Goal: Information Seeking & Learning: Learn about a topic

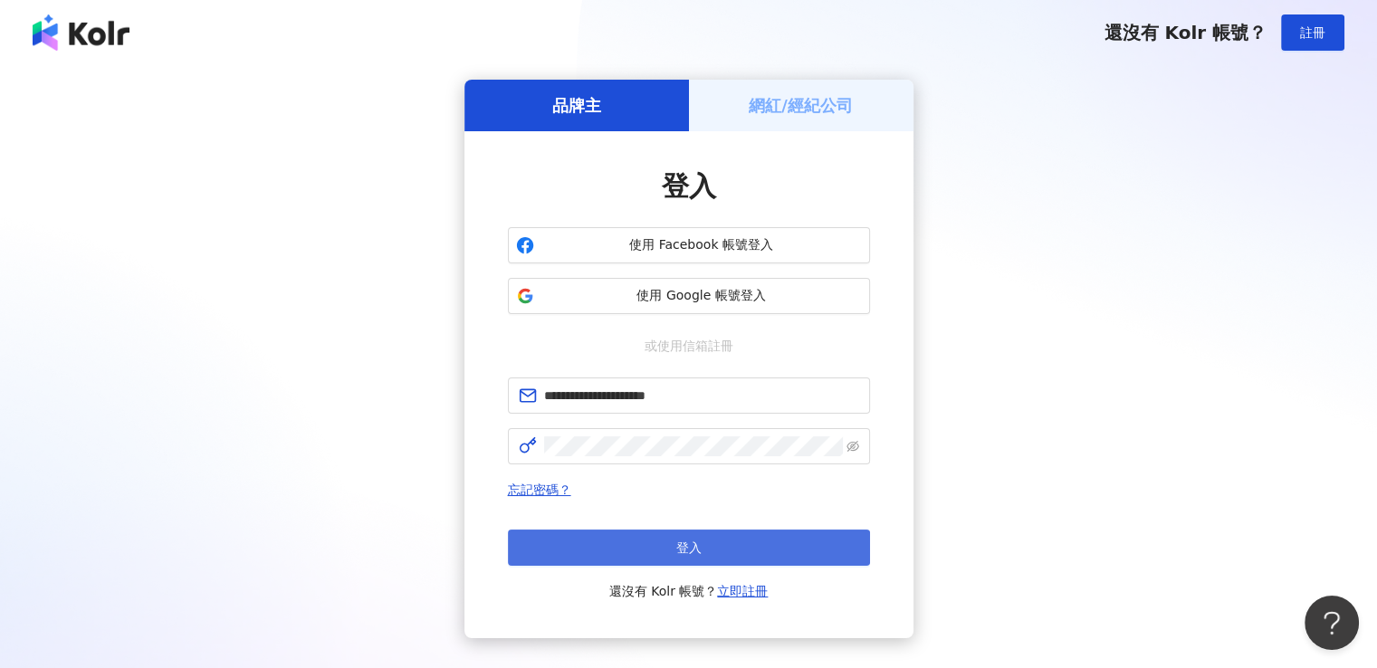
click at [616, 549] on button "登入" at bounding box center [689, 548] width 362 height 36
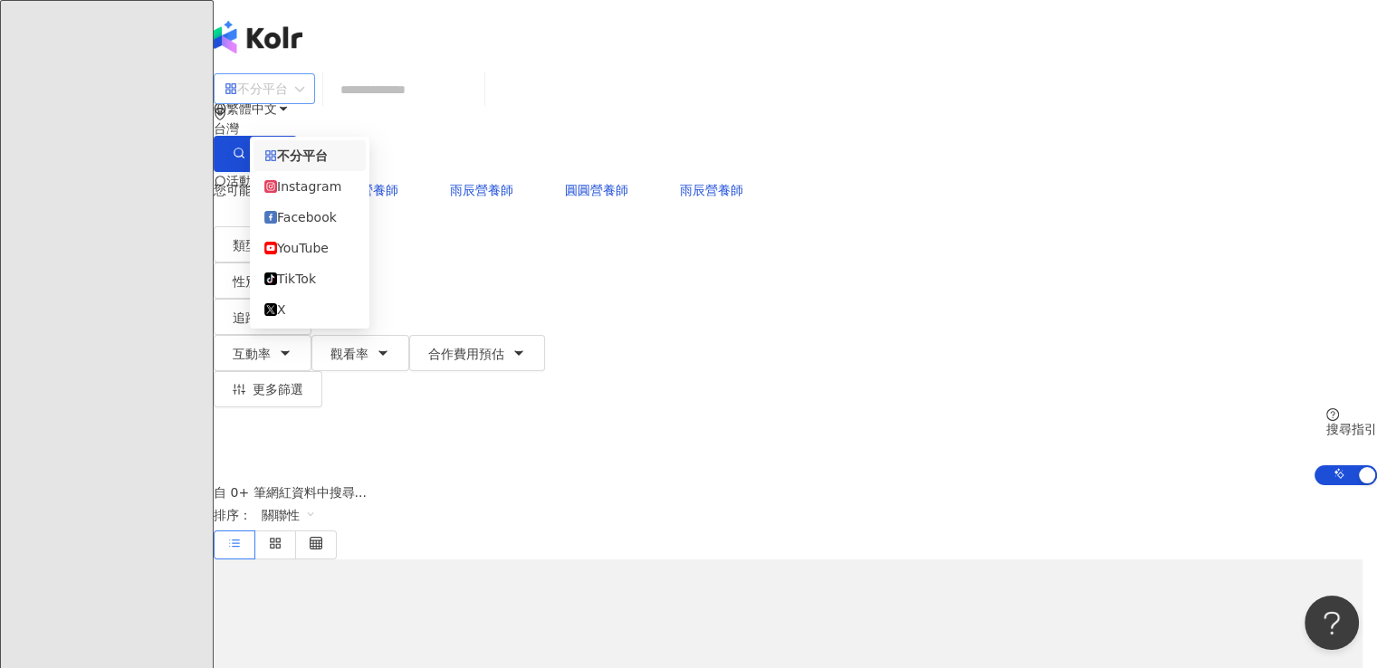
click at [304, 103] on span "不分平台" at bounding box center [264, 88] width 80 height 29
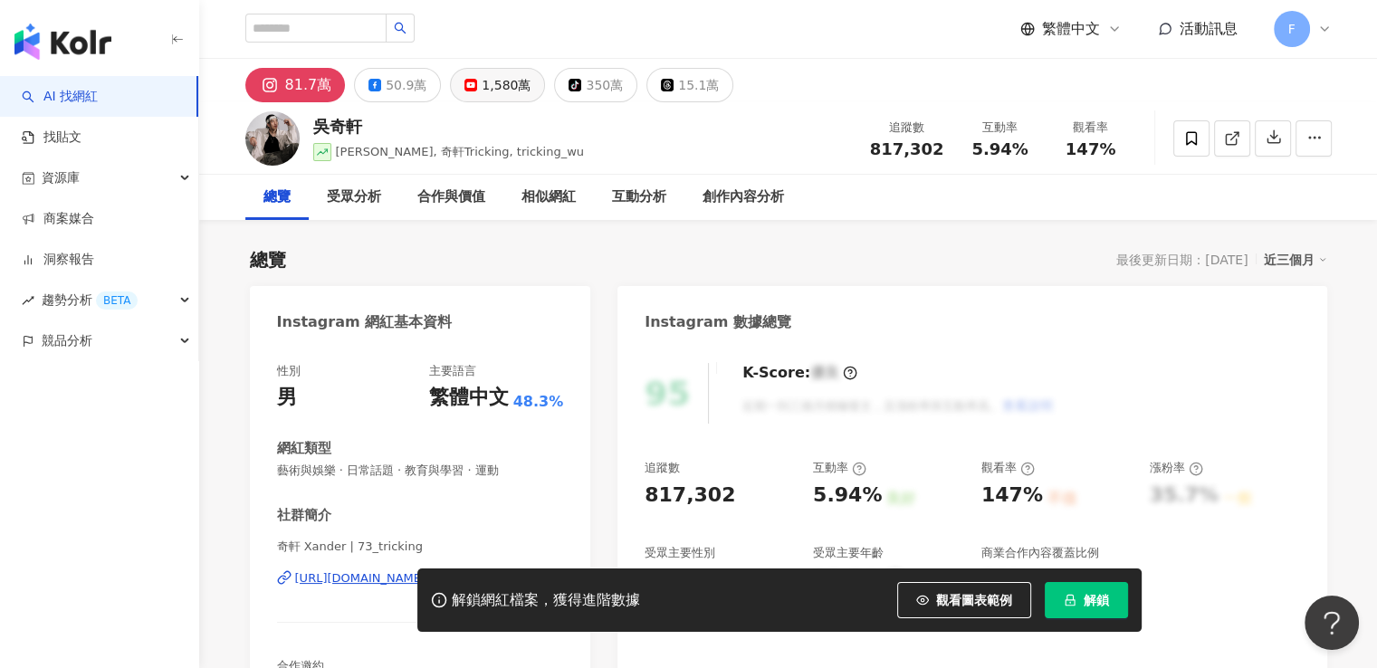
click at [496, 87] on div "1,580萬" at bounding box center [506, 84] width 49 height 25
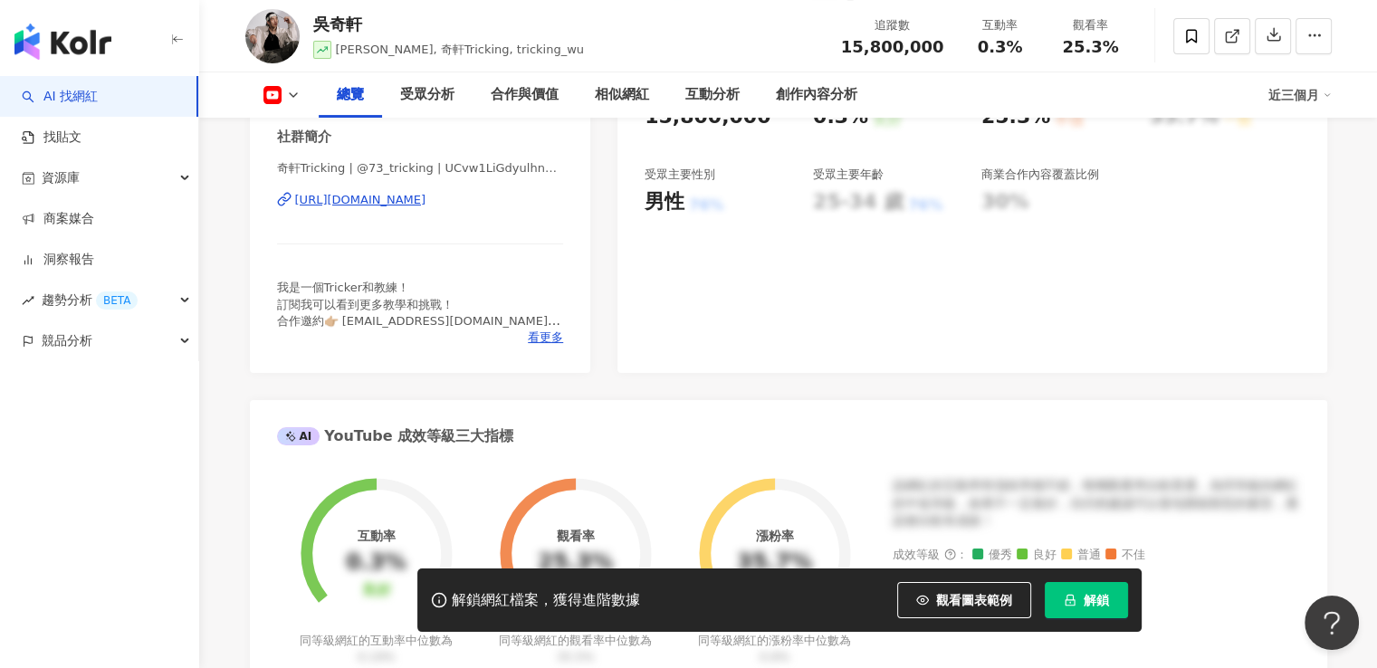
scroll to position [181, 0]
